Goal: Information Seeking & Learning: Check status

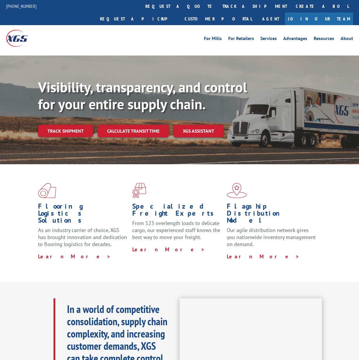
click at [73, 125] on link "Track shipment" at bounding box center [65, 131] width 55 height 12
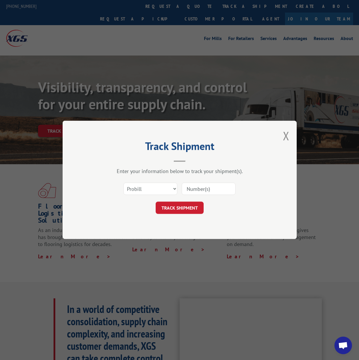
click at [206, 190] on input at bounding box center [209, 189] width 54 height 12
paste input "17587331"
type input "17587331"
click at [188, 208] on button "TRACK SHIPMENT" at bounding box center [180, 208] width 48 height 12
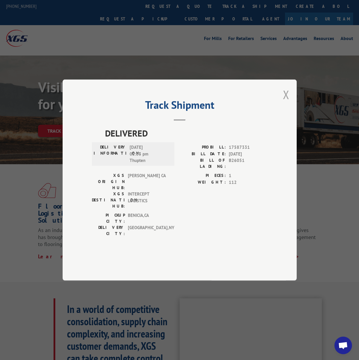
click at [286, 102] on button "Close modal" at bounding box center [286, 95] width 6 height 16
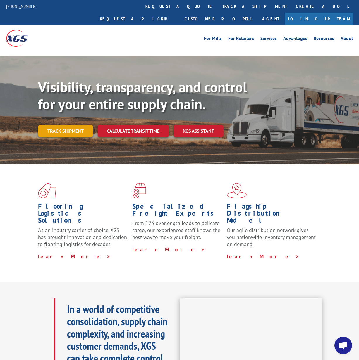
click at [79, 125] on link "Track shipment" at bounding box center [65, 131] width 55 height 12
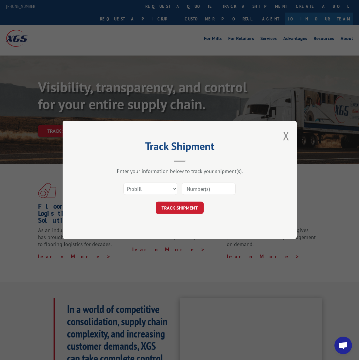
click at [213, 190] on input at bounding box center [209, 189] width 54 height 12
paste input "17587331"
type input "17587331"
click at [181, 207] on button "TRACK SHIPMENT" at bounding box center [180, 208] width 48 height 12
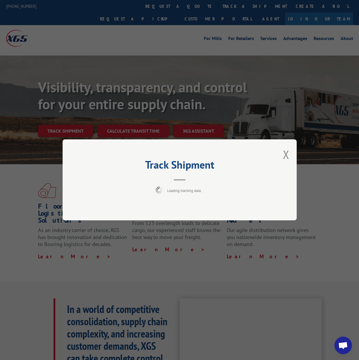
scroll to position [3, 0]
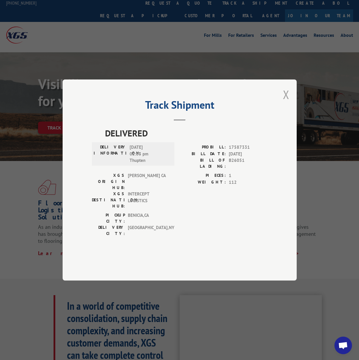
click at [285, 102] on button "Close modal" at bounding box center [286, 95] width 6 height 16
